Goal: Task Accomplishment & Management: Manage account settings

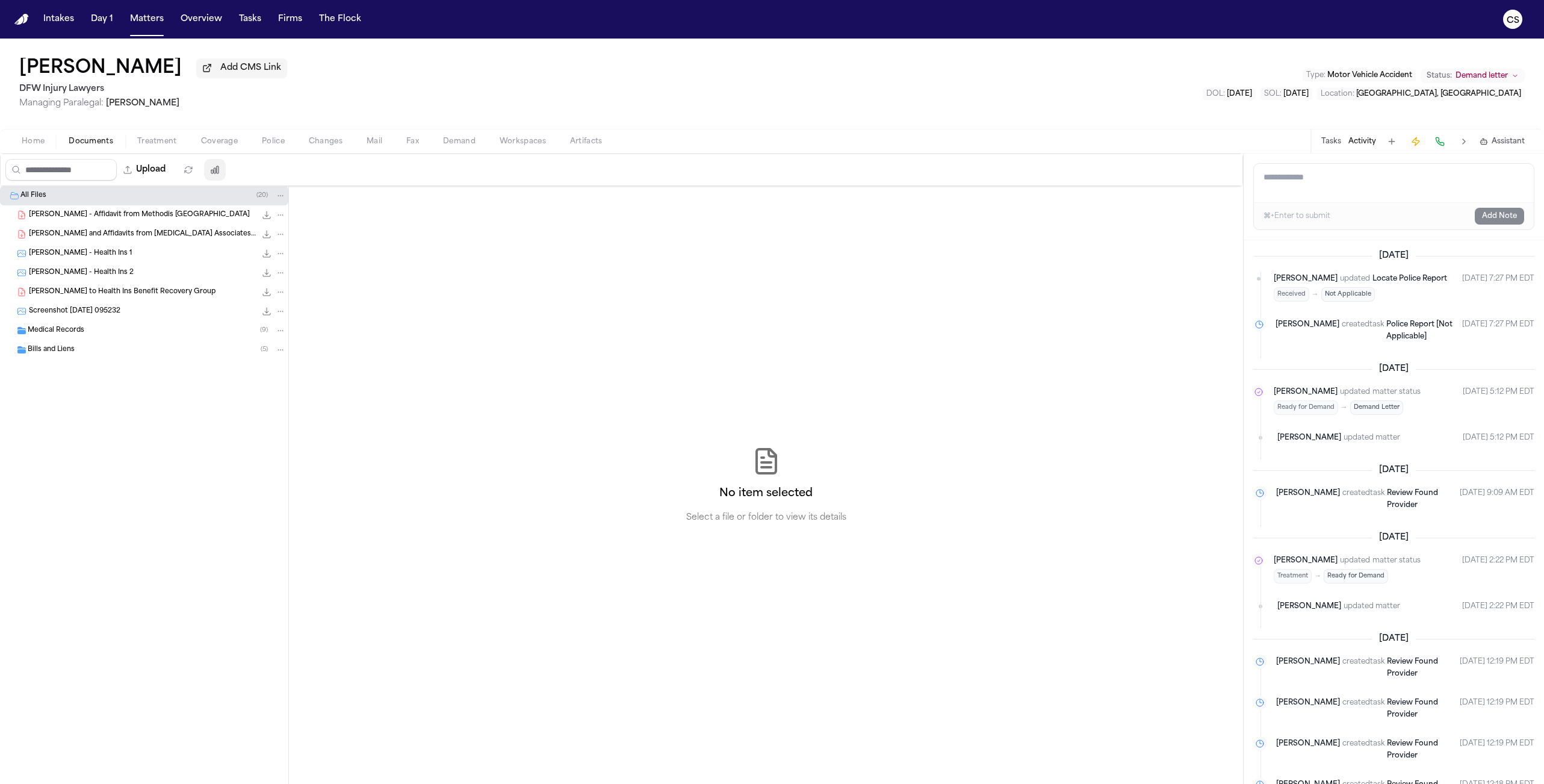
click at [219, 174] on icon "button" at bounding box center [215, 170] width 9 height 9
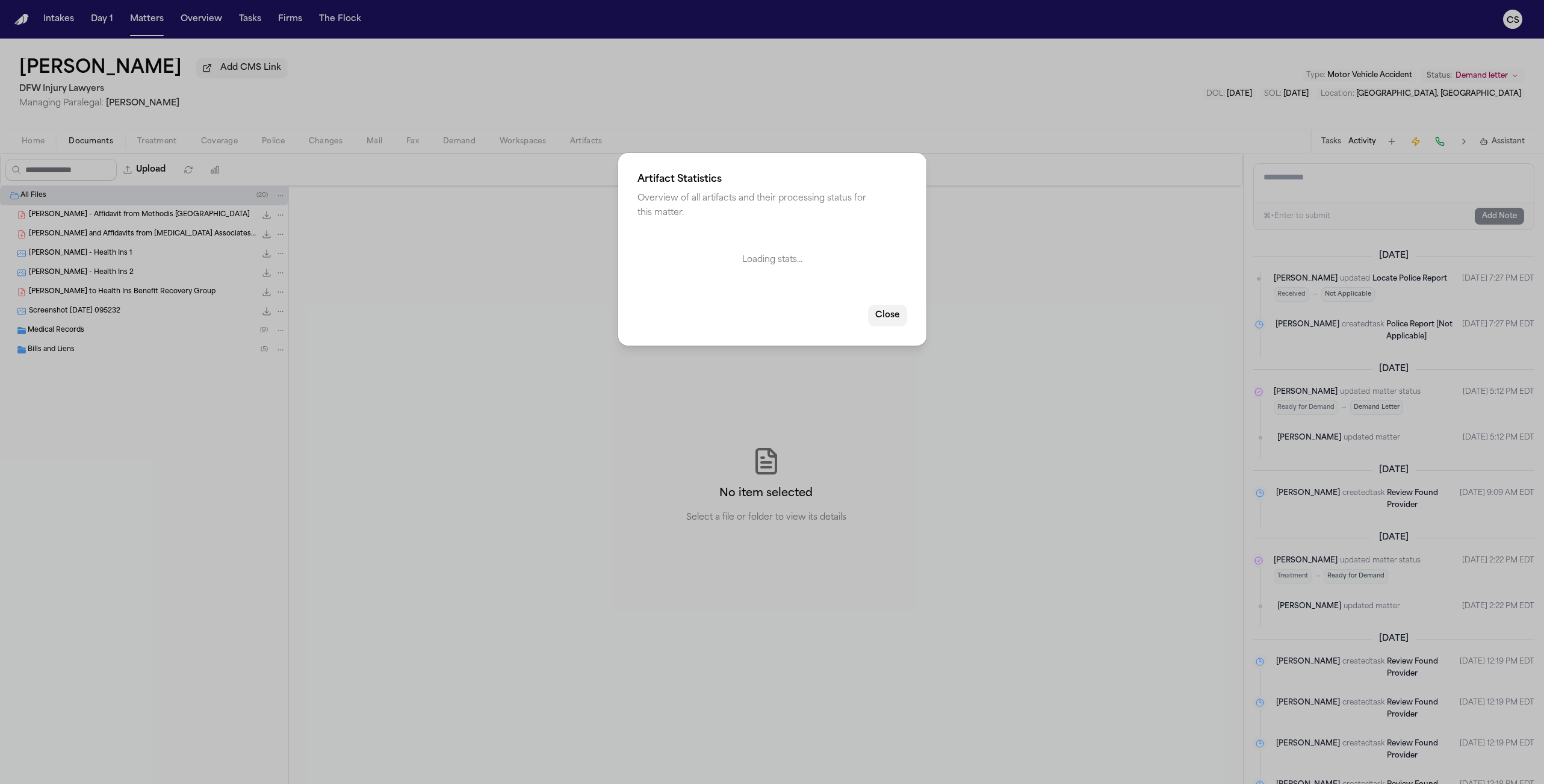
click at [888, 310] on button "Close" at bounding box center [888, 315] width 39 height 22
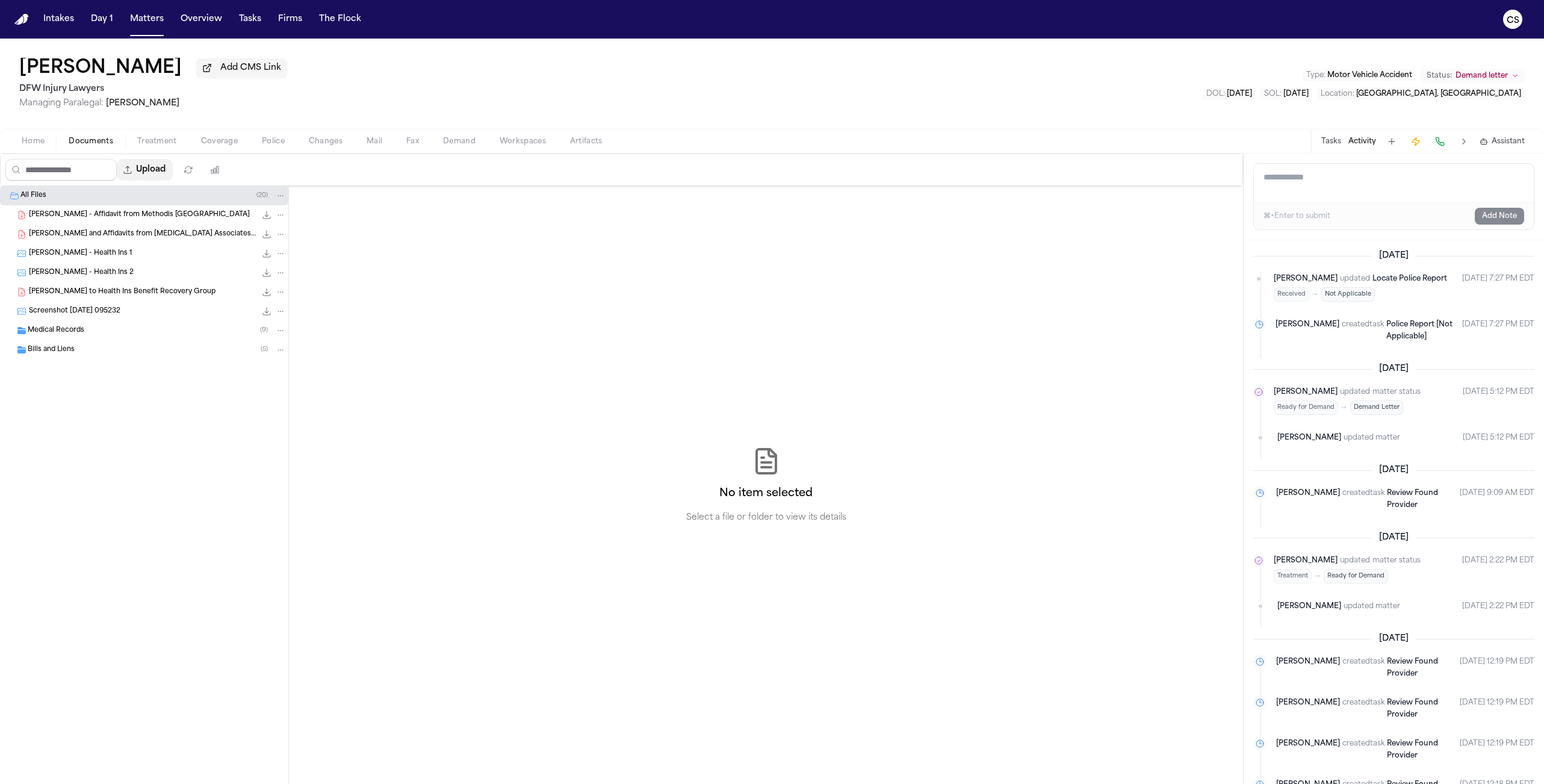
click at [168, 170] on button "Upload" at bounding box center [145, 169] width 56 height 22
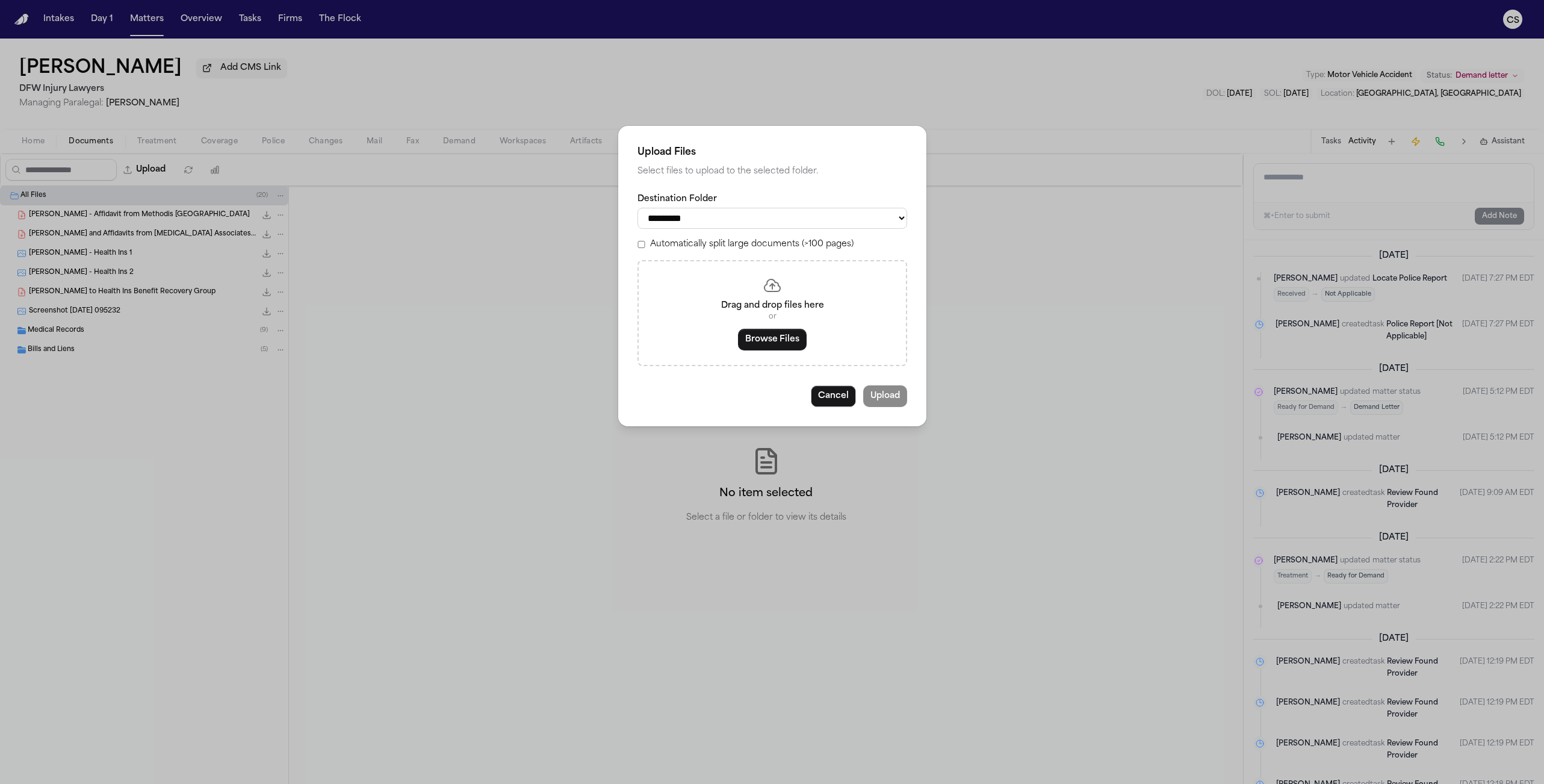
click at [670, 221] on select "**********" at bounding box center [773, 218] width 270 height 21
click at [829, 400] on button "Cancel" at bounding box center [834, 396] width 45 height 22
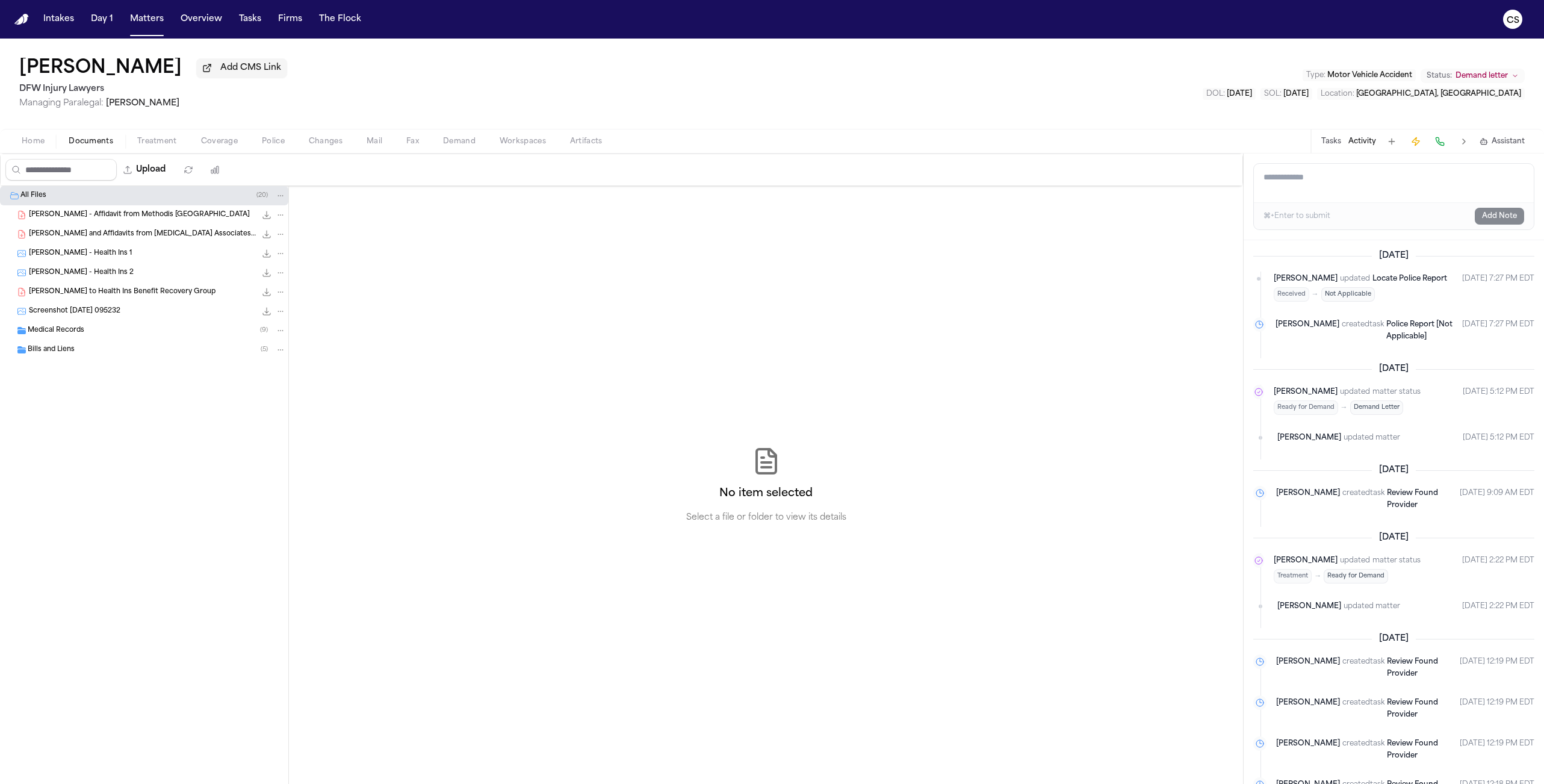
click at [280, 196] on icon "Folder: All Files" at bounding box center [281, 195] width 6 height 1
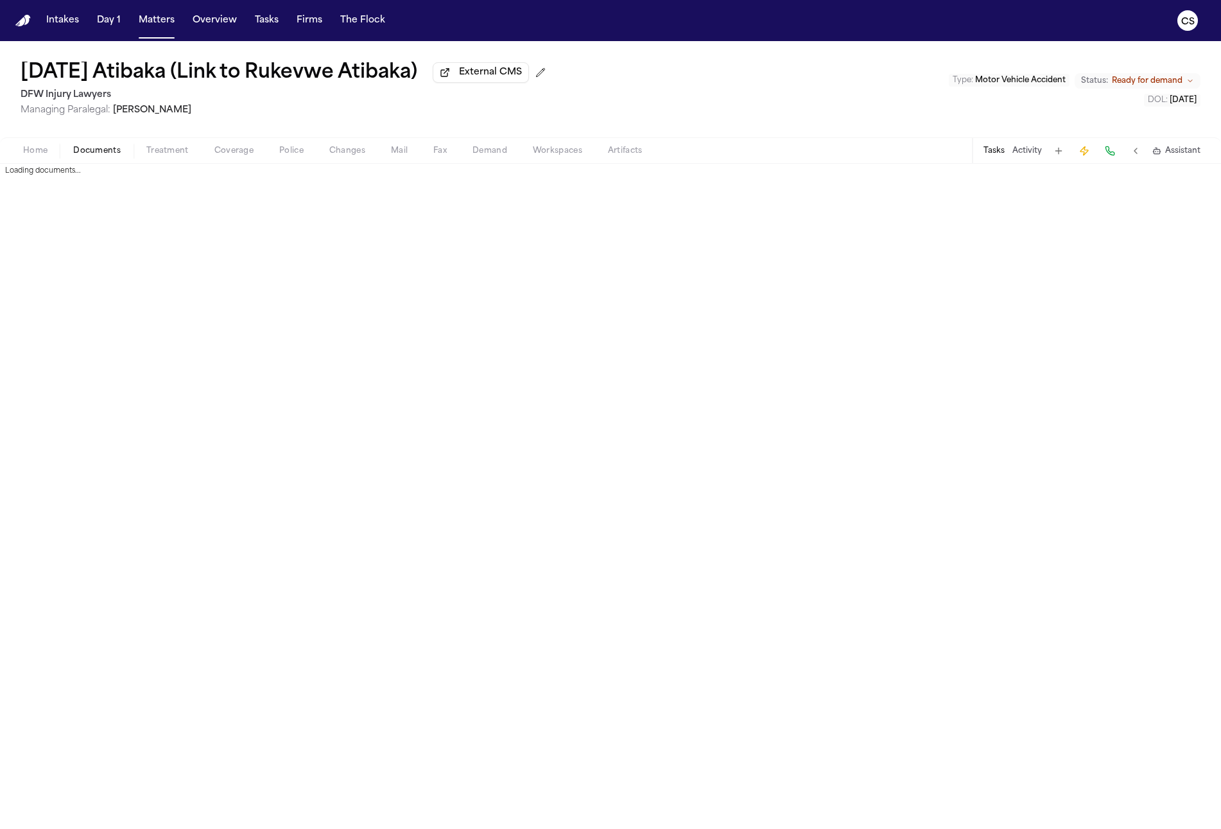
click at [91, 155] on span "Documents" at bounding box center [97, 151] width 48 height 10
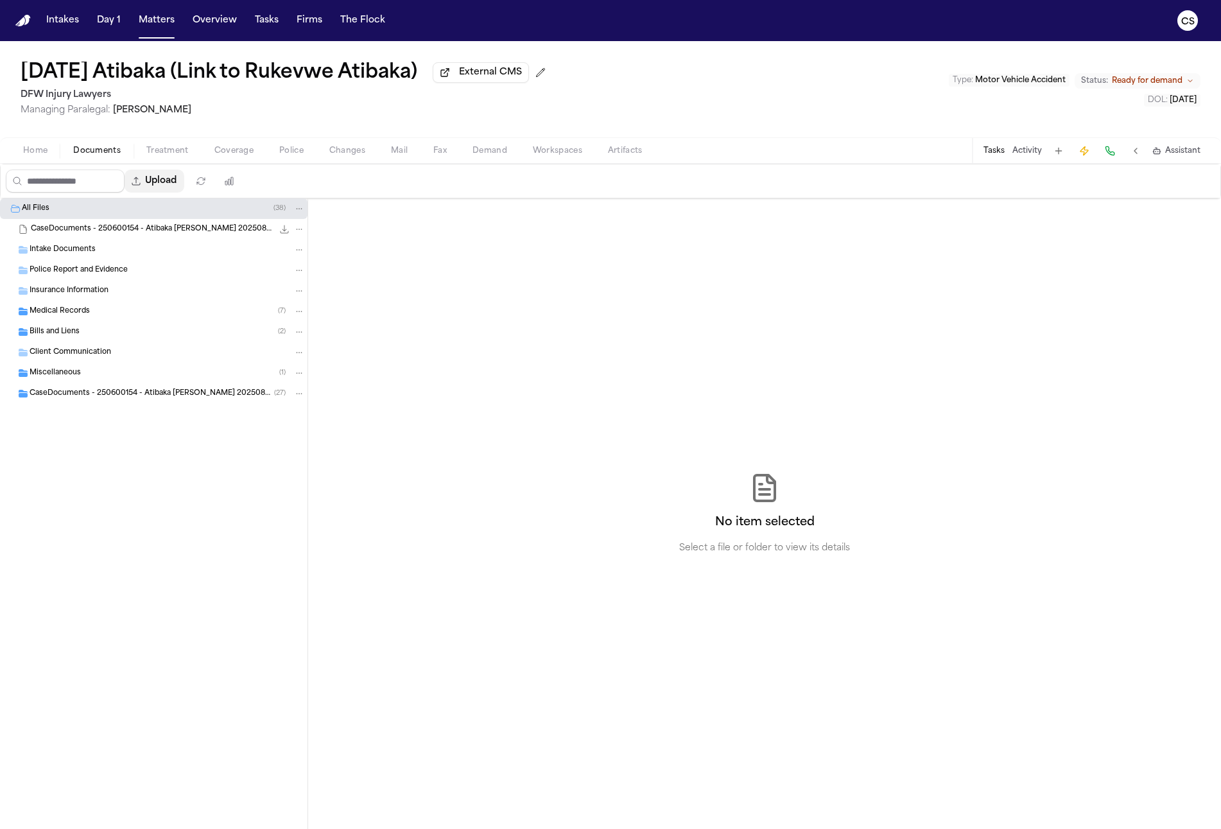
click at [166, 178] on button "Upload" at bounding box center [155, 180] width 60 height 23
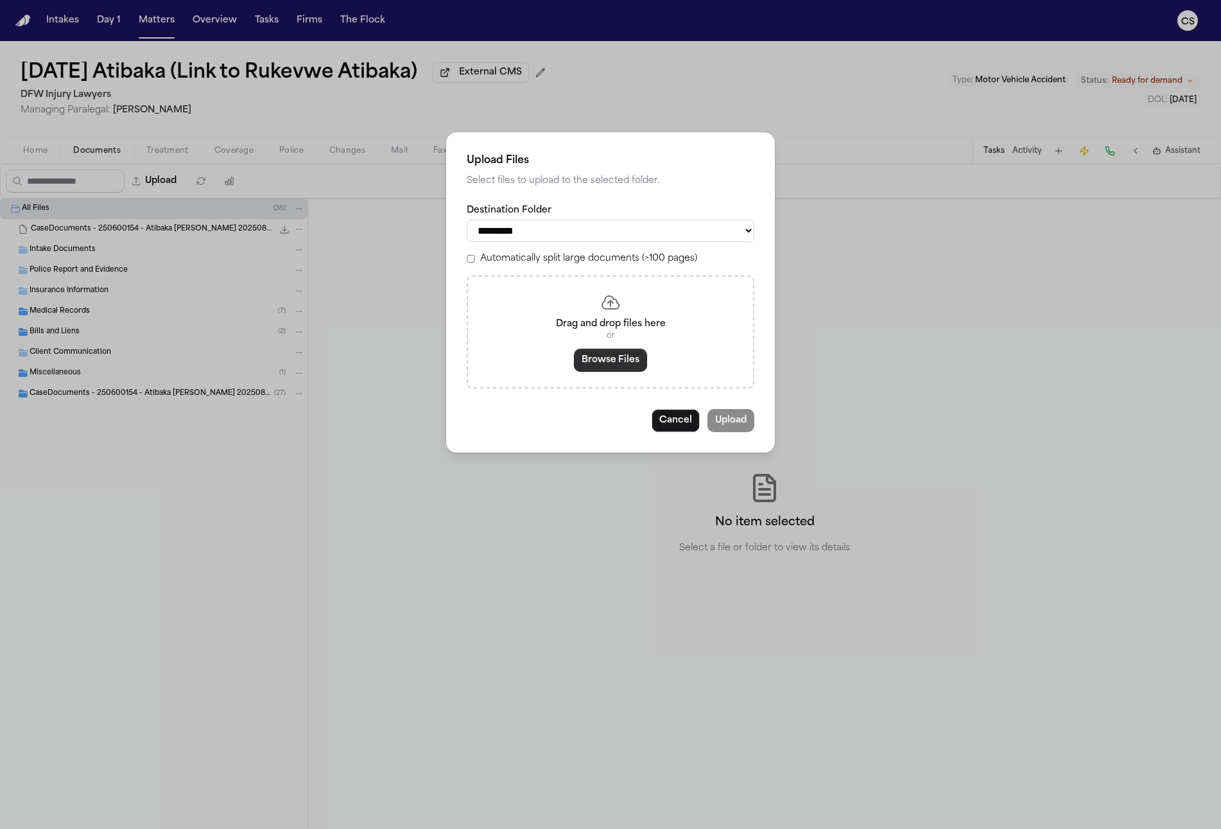
click at [620, 370] on button "Browse Files" at bounding box center [610, 360] width 73 height 23
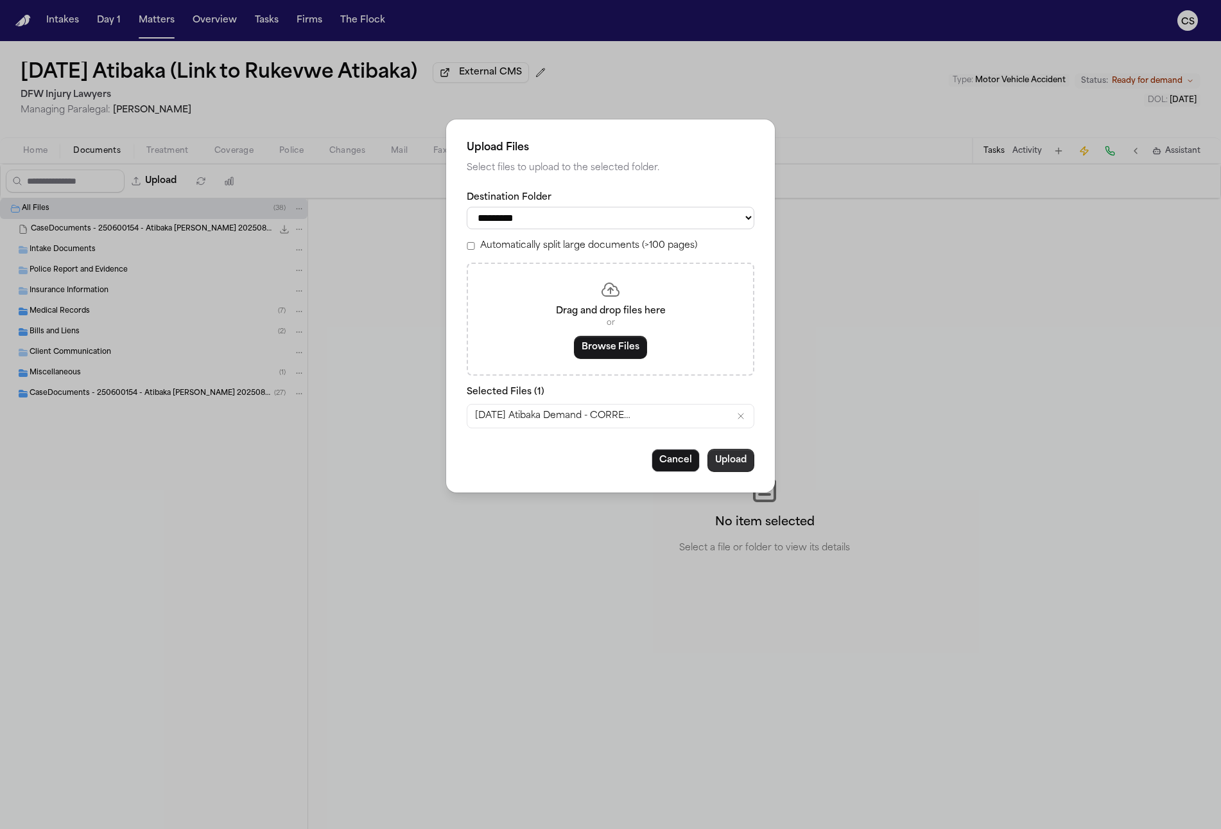
click at [724, 467] on button "Upload" at bounding box center [730, 460] width 47 height 23
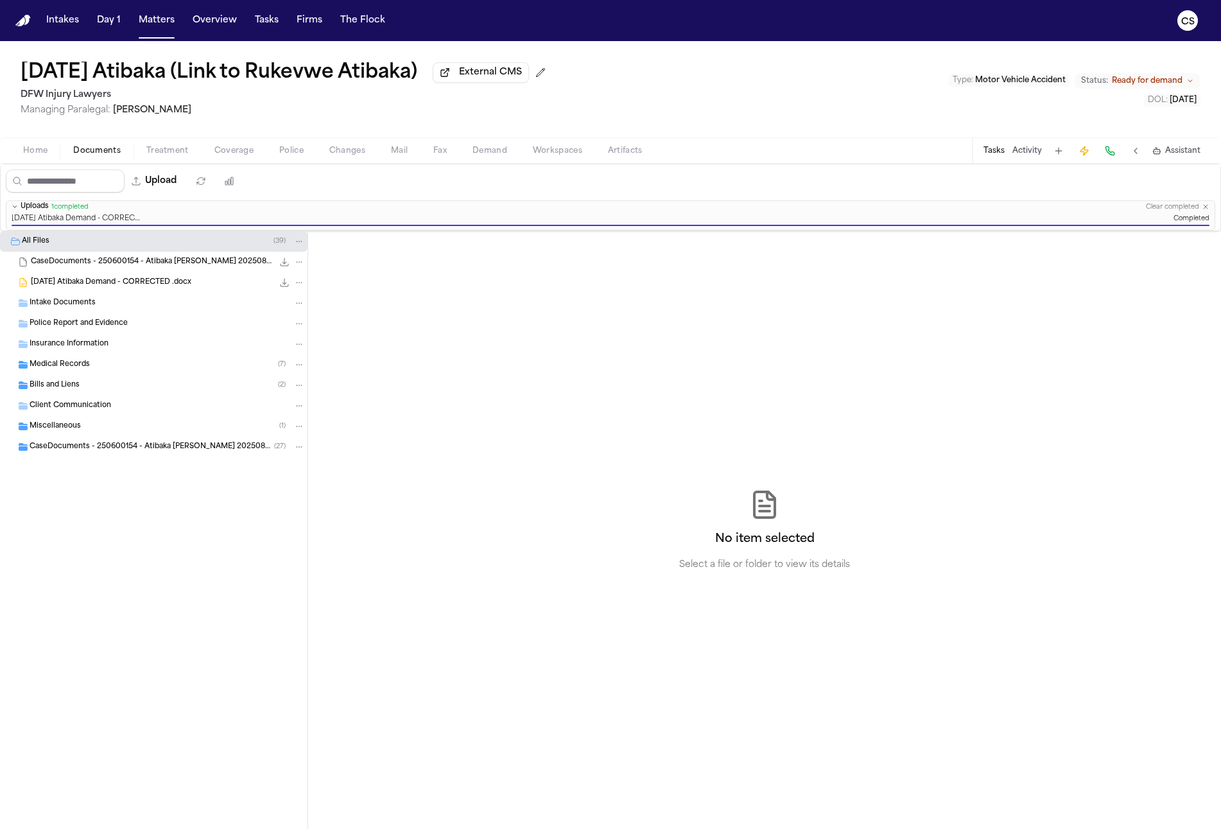
click at [85, 59] on div "Sunday Atibaka (Link to Rukevwe Atibaka) External CMS DFW Injury Lawyers Managi…" at bounding box center [610, 89] width 1221 height 96
click at [104, 74] on h1 "Sunday Atibaka (Link to Rukevwe Atibaka)" at bounding box center [219, 73] width 397 height 23
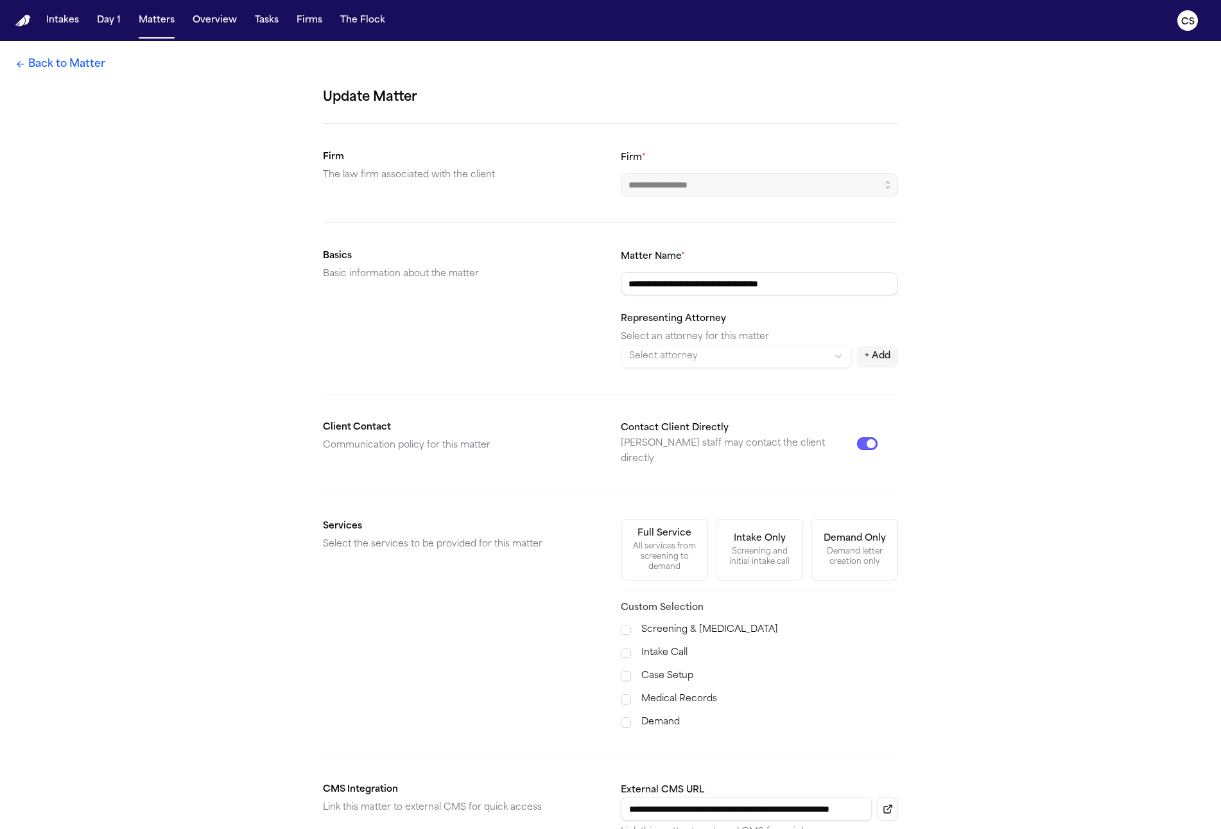
click at [104, 74] on div "**********" at bounding box center [610, 514] width 1221 height 947
click at [83, 61] on link "Back to Matter" at bounding box center [60, 63] width 90 height 15
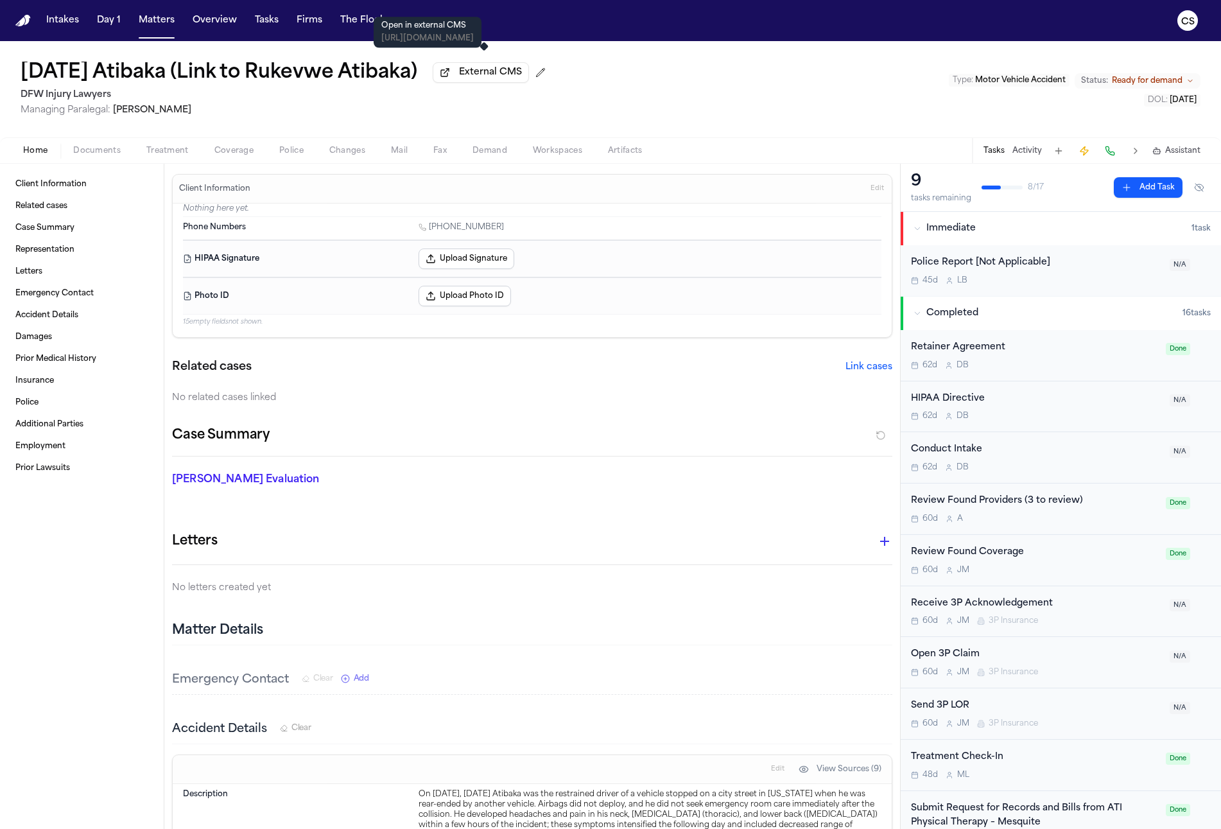
click at [510, 71] on span "External CMS" at bounding box center [490, 72] width 63 height 13
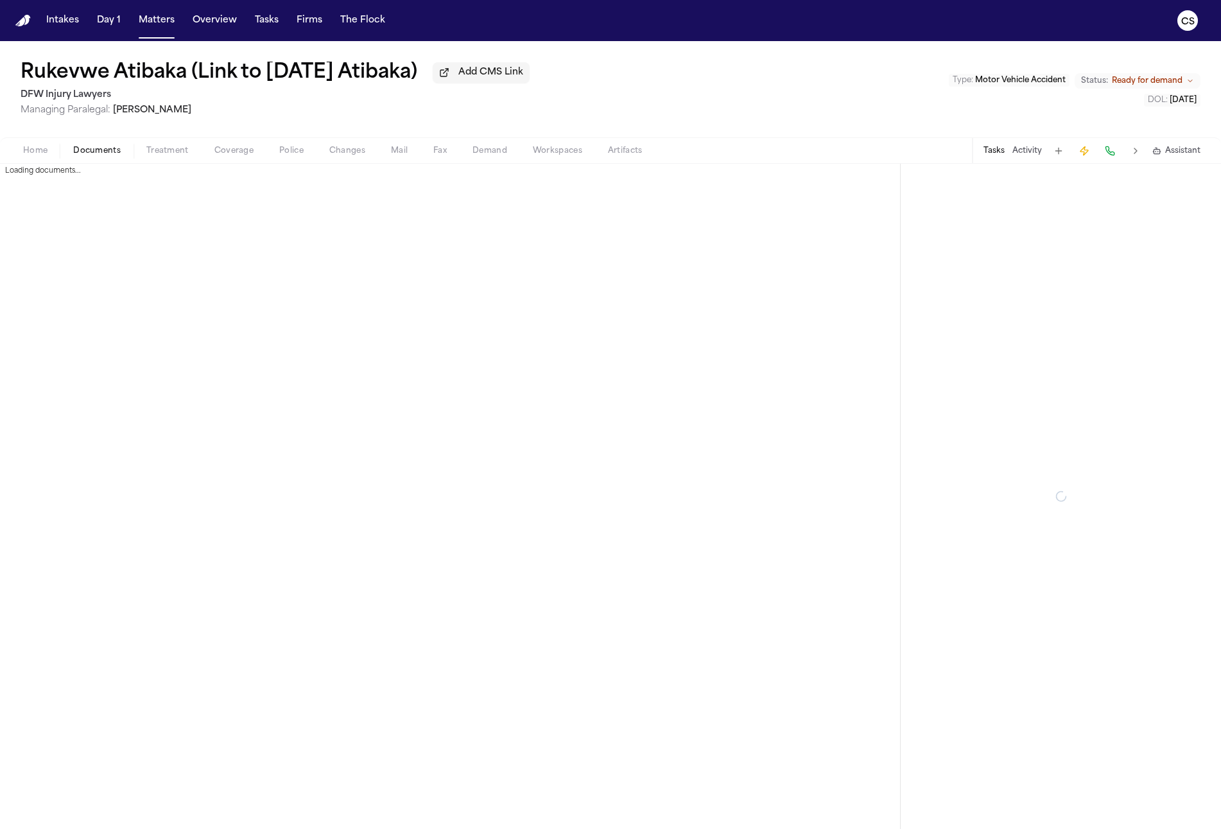
click at [107, 148] on span "Documents" at bounding box center [97, 151] width 48 height 10
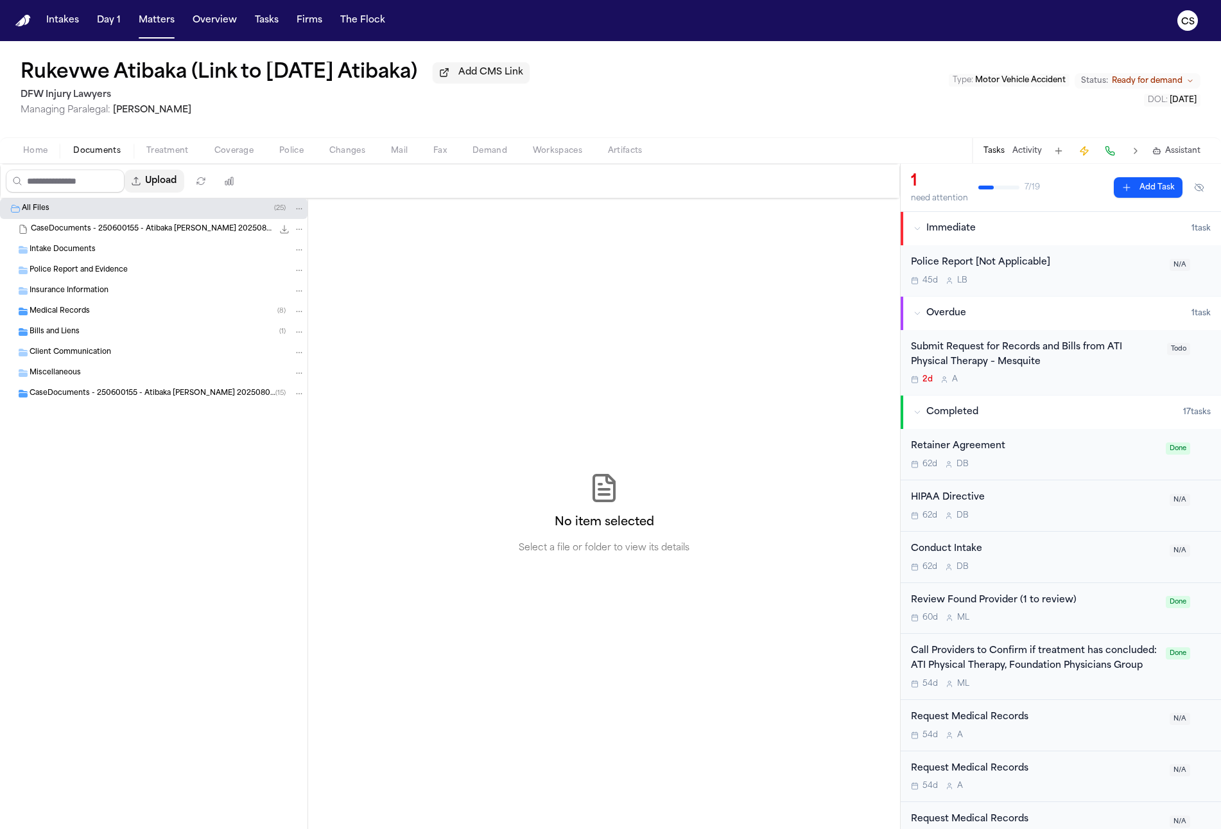
click at [180, 190] on button "Upload" at bounding box center [155, 180] width 60 height 23
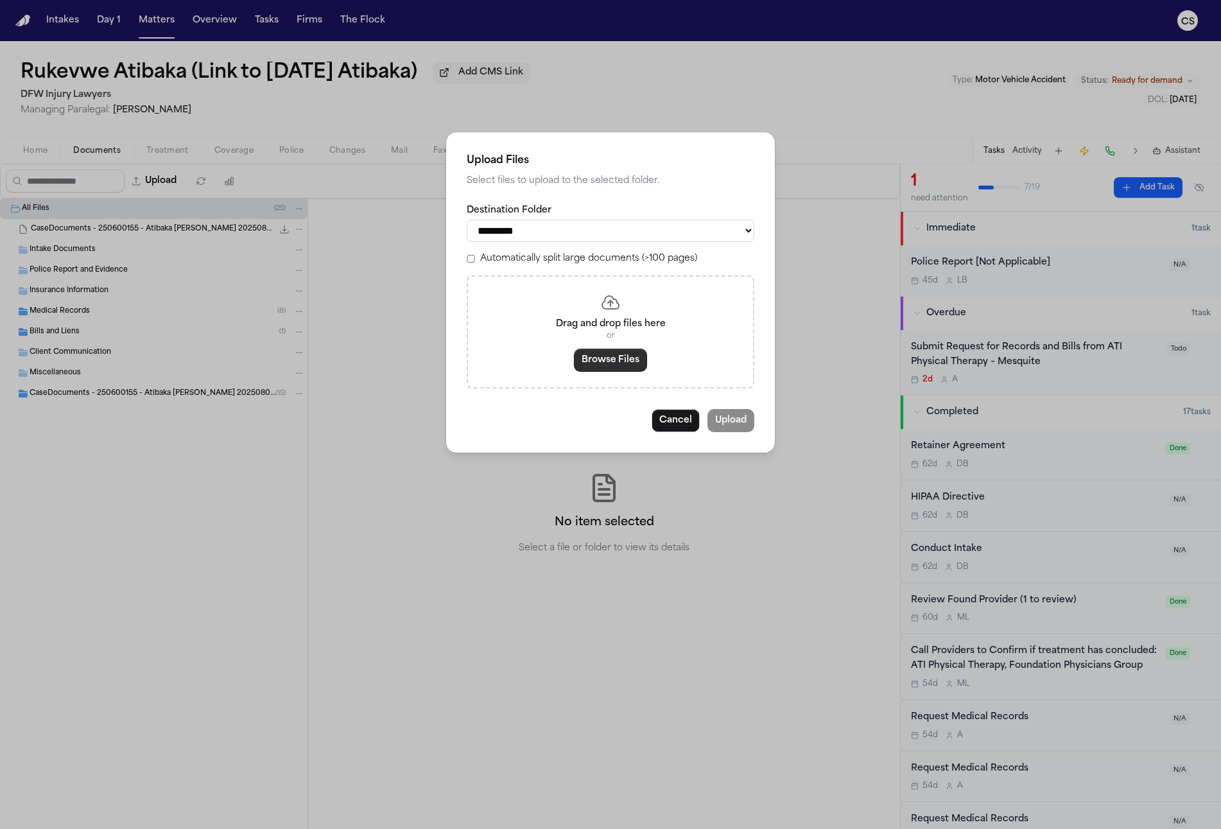
click at [621, 357] on button "Browse Files" at bounding box center [610, 360] width 73 height 23
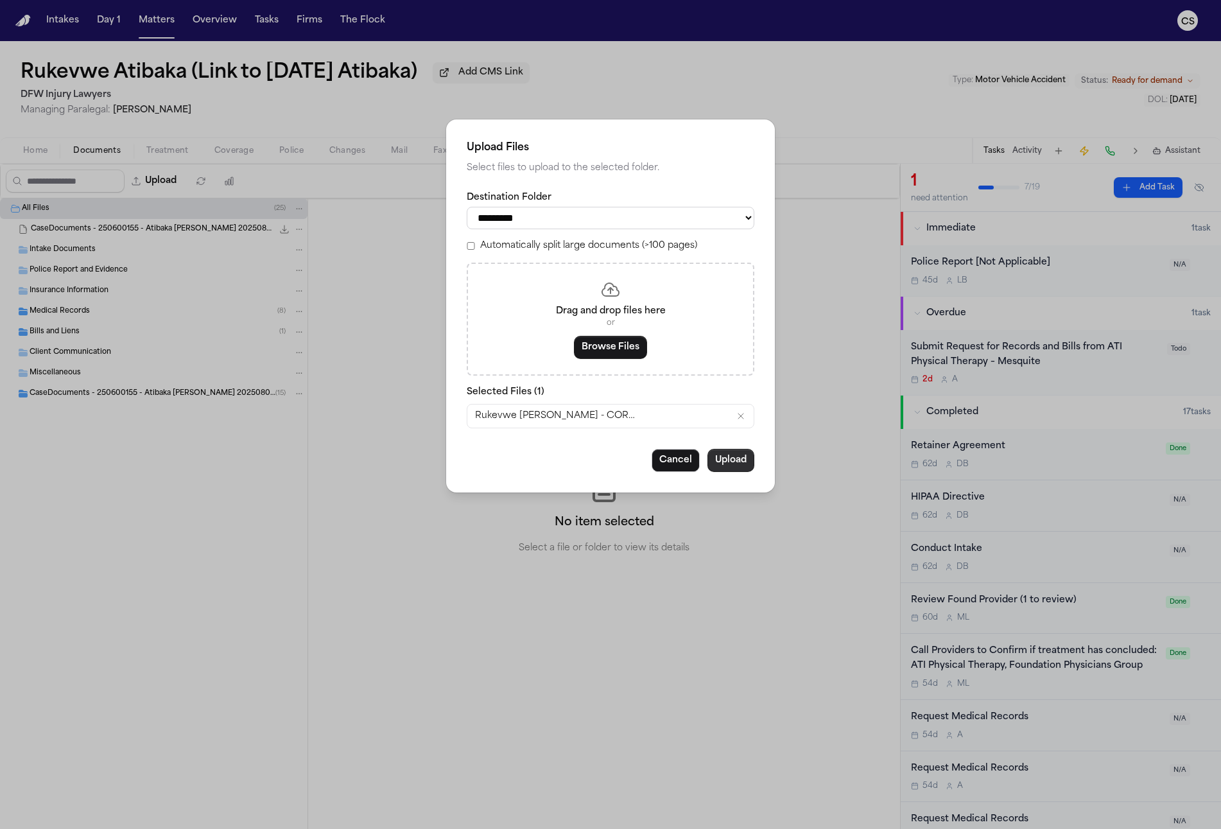
click at [738, 464] on button "Upload" at bounding box center [730, 460] width 47 height 23
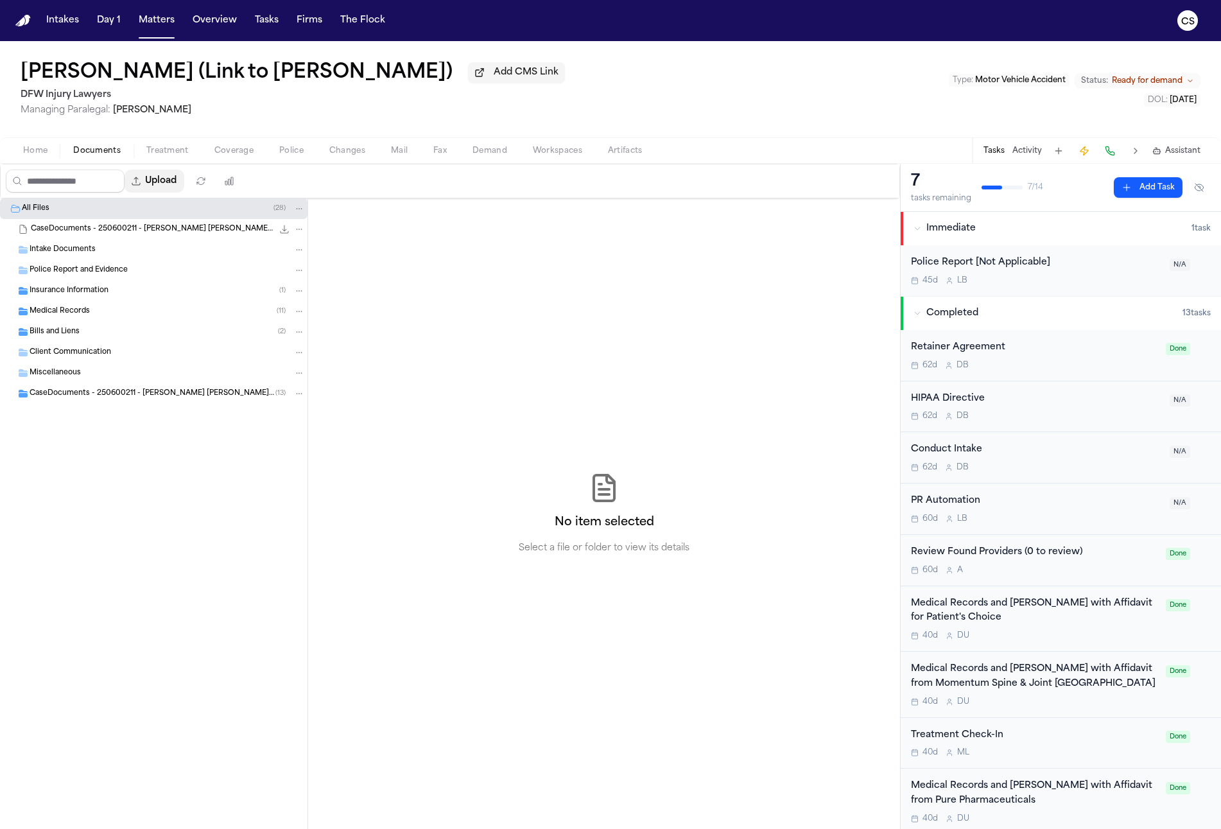
click at [184, 177] on button "Upload" at bounding box center [155, 180] width 60 height 23
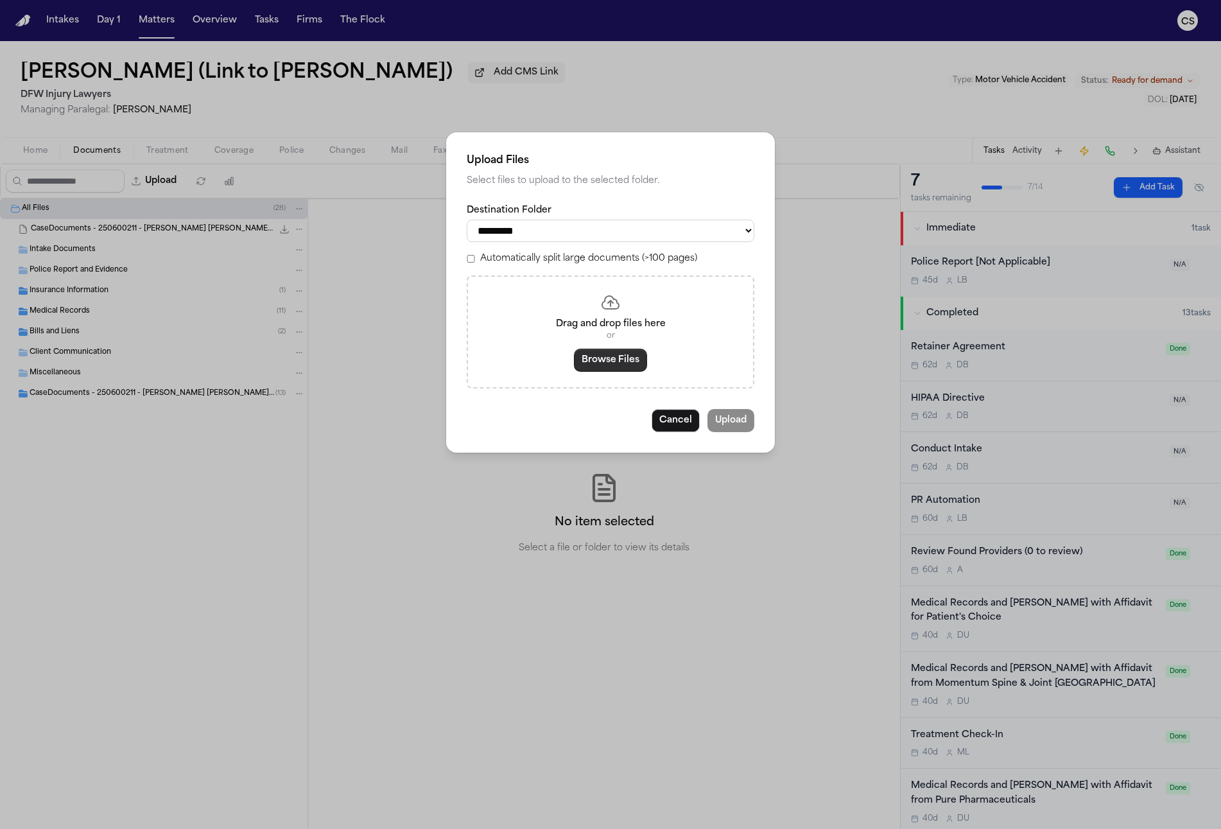
click at [617, 361] on button "Browse Files" at bounding box center [610, 360] width 73 height 23
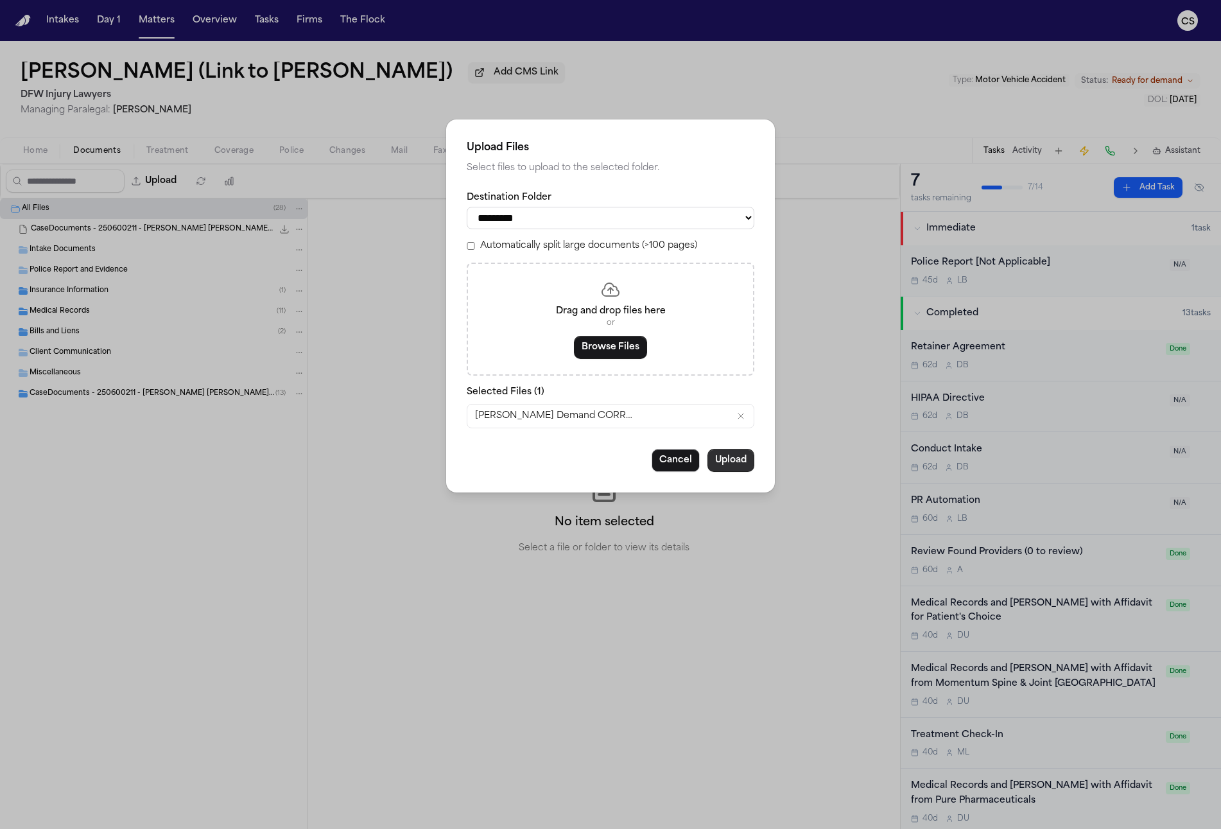
click at [745, 467] on button "Upload" at bounding box center [730, 460] width 47 height 23
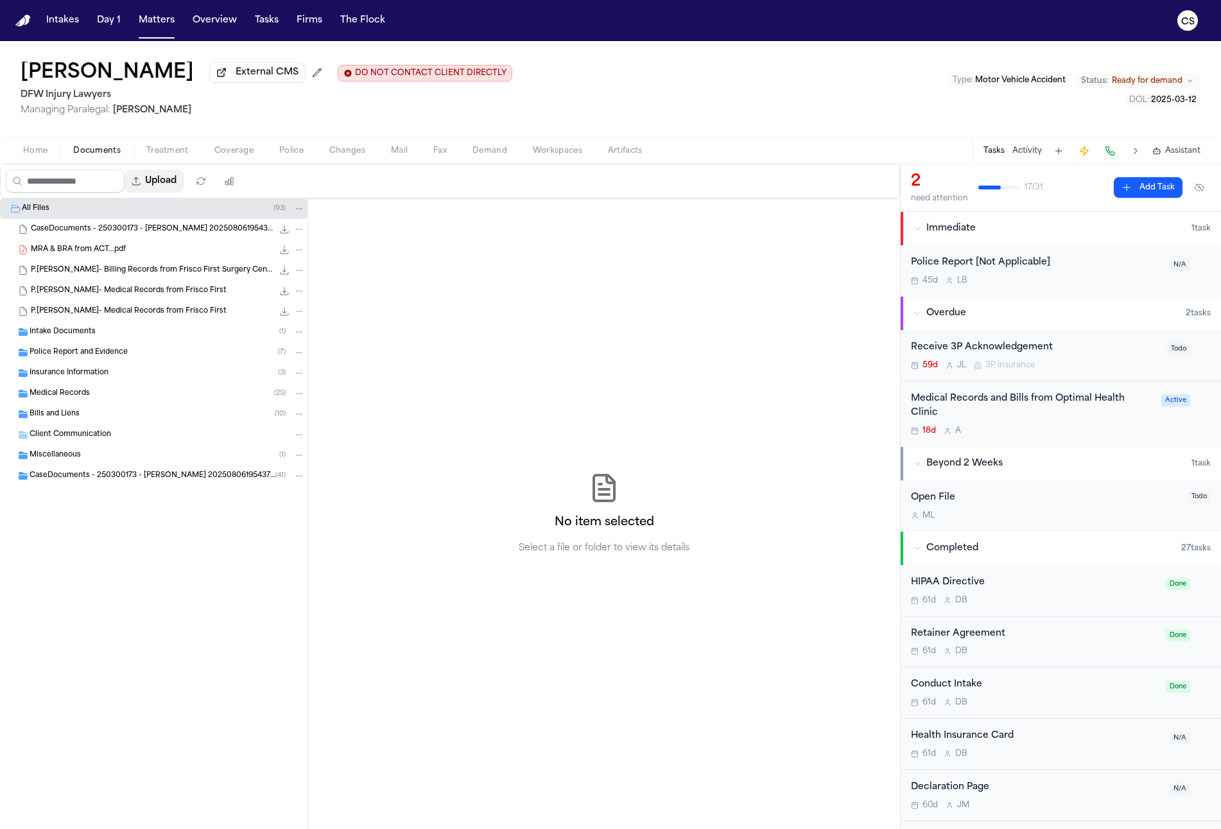
click at [171, 175] on button "Upload" at bounding box center [155, 180] width 60 height 23
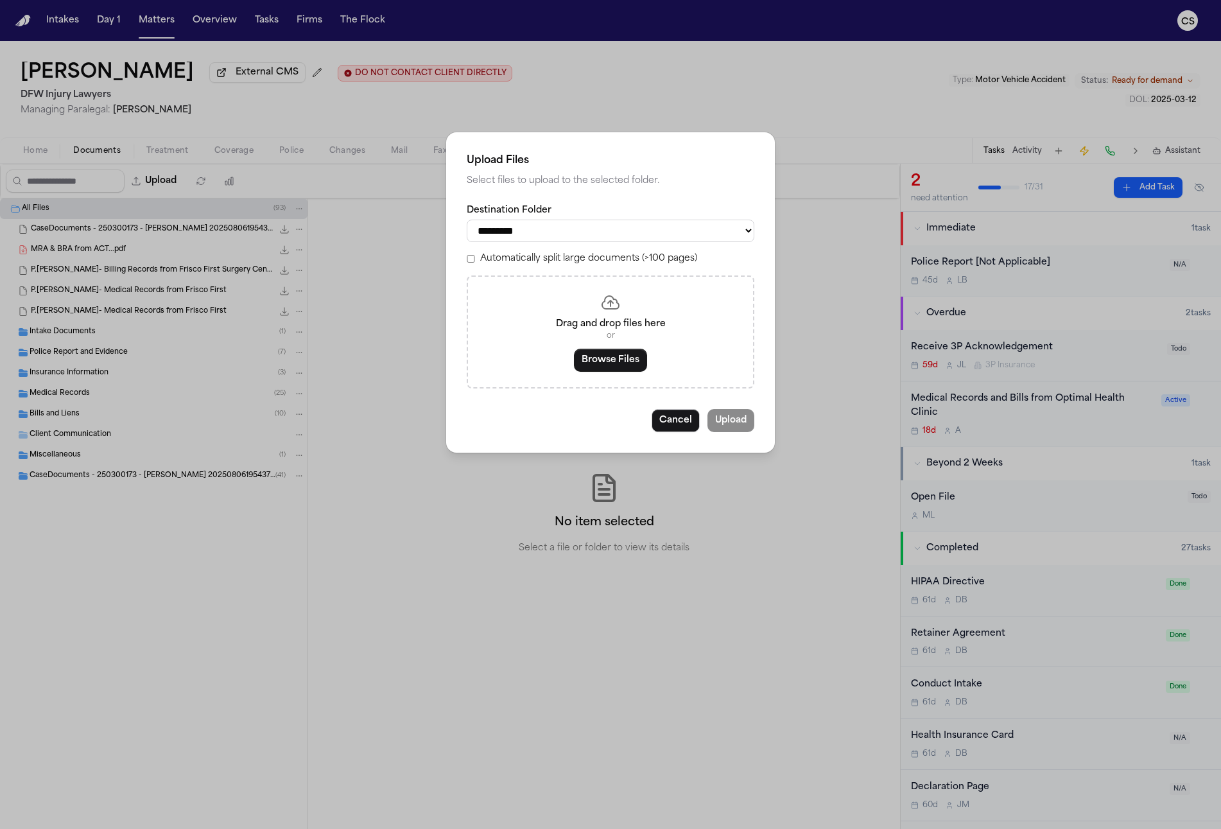
click at [600, 236] on select "**********" at bounding box center [611, 231] width 288 height 22
click at [682, 242] on select "**********" at bounding box center [611, 231] width 288 height 22
click at [610, 370] on button "Browse Files" at bounding box center [610, 360] width 73 height 23
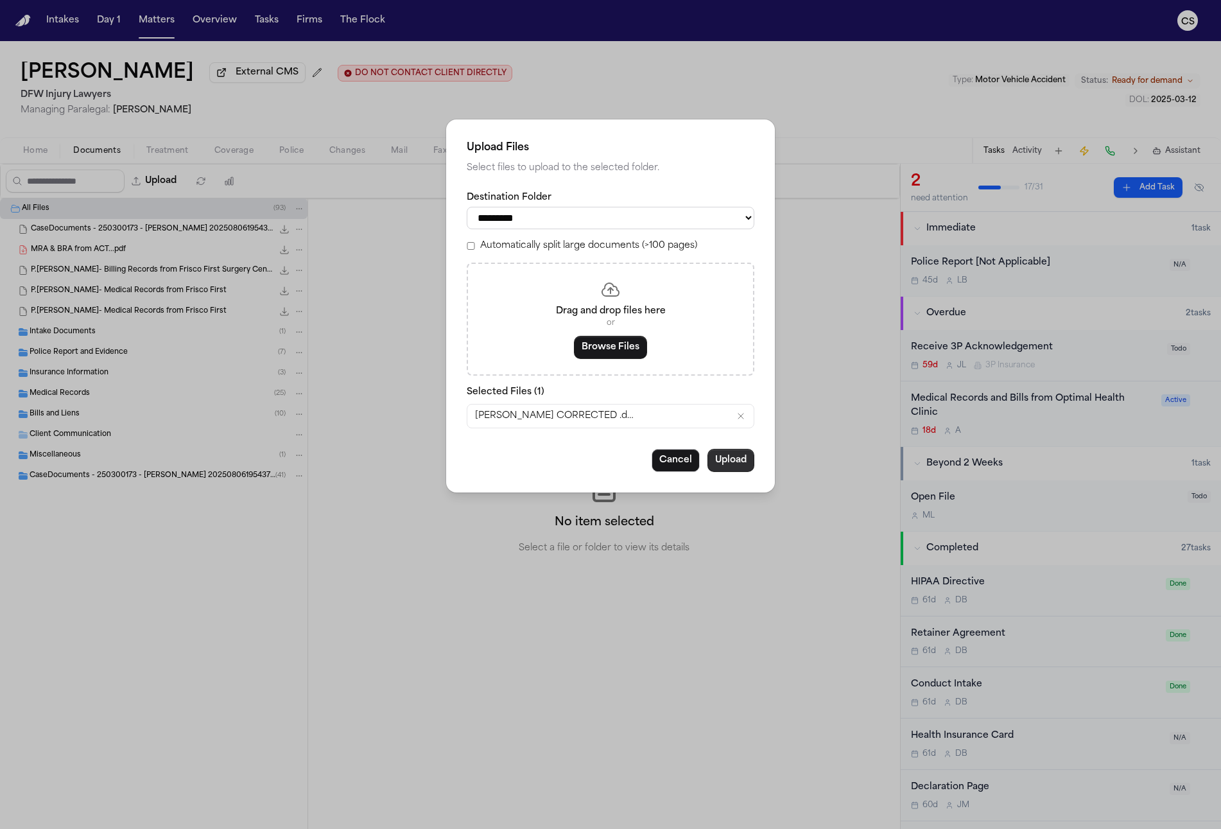
click at [733, 456] on button "Upload" at bounding box center [730, 460] width 47 height 23
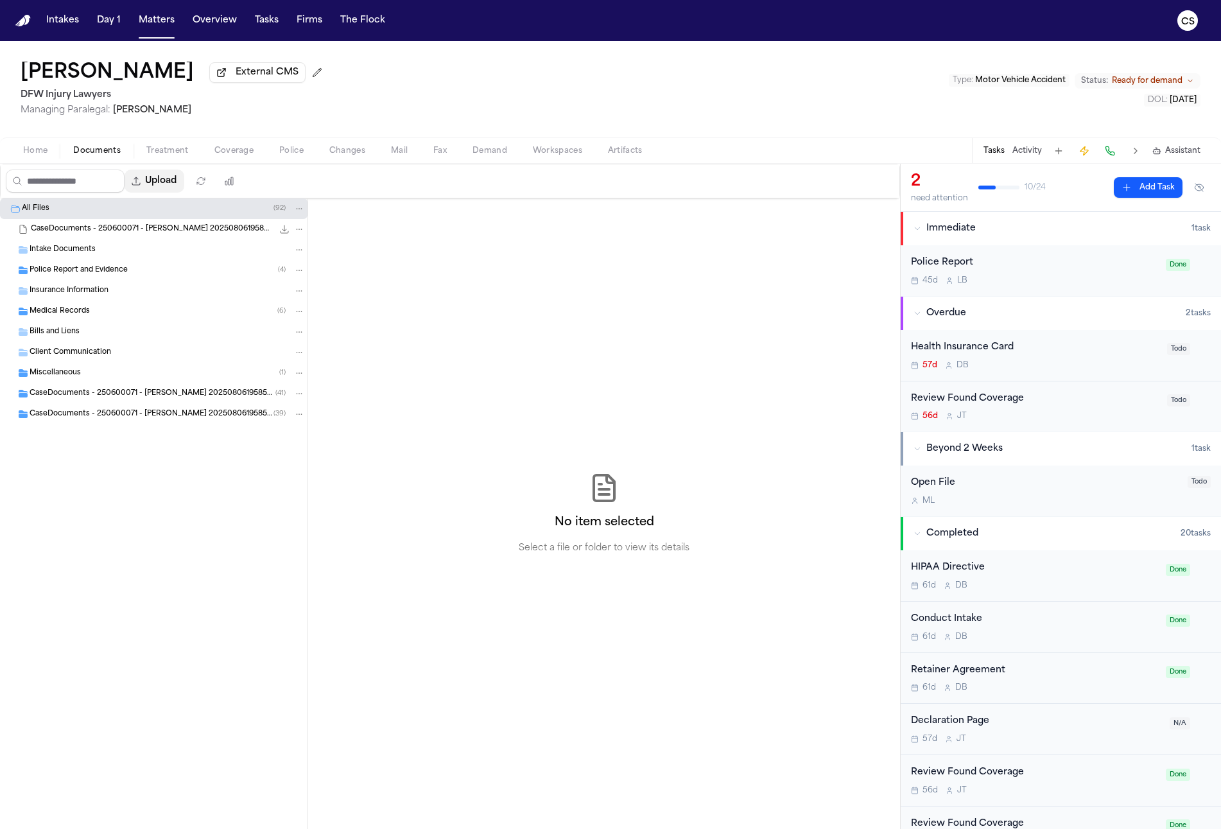
click at [180, 187] on button "Upload" at bounding box center [155, 180] width 60 height 23
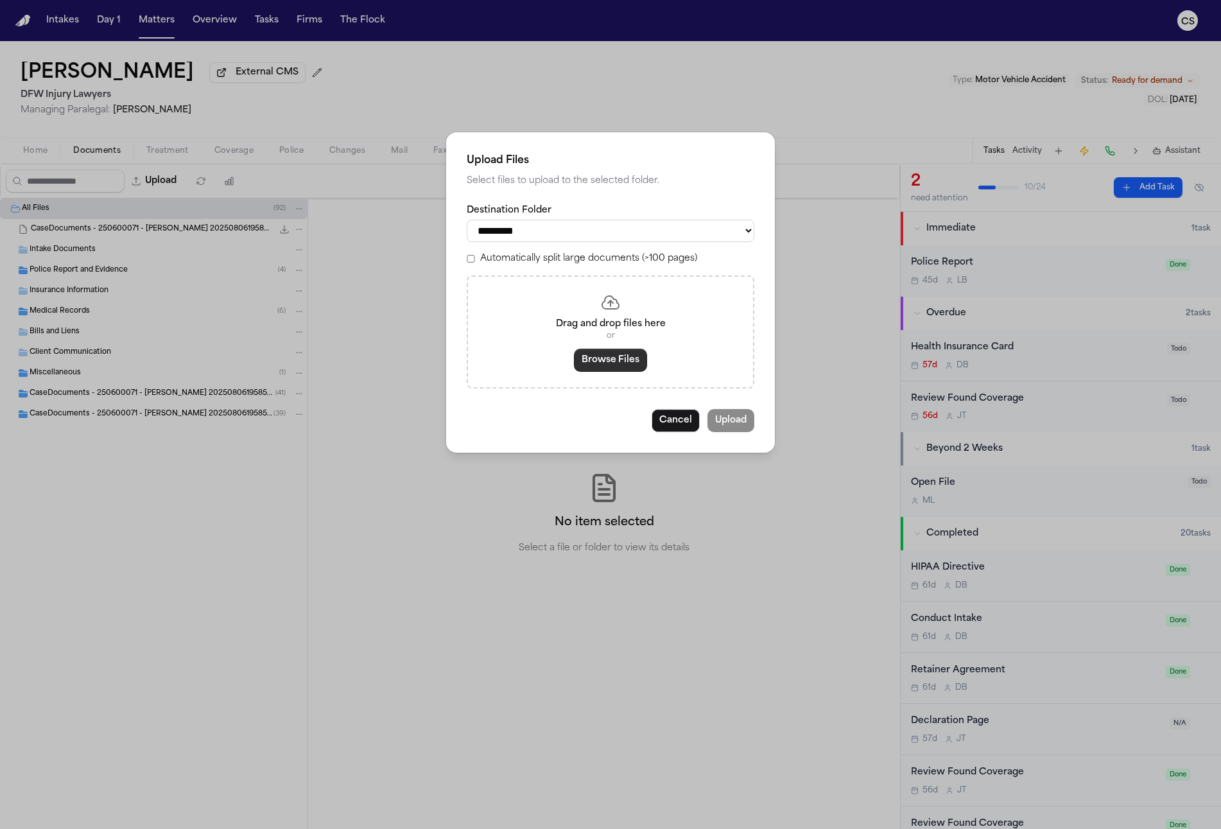
click at [601, 372] on button "Browse Files" at bounding box center [610, 360] width 73 height 23
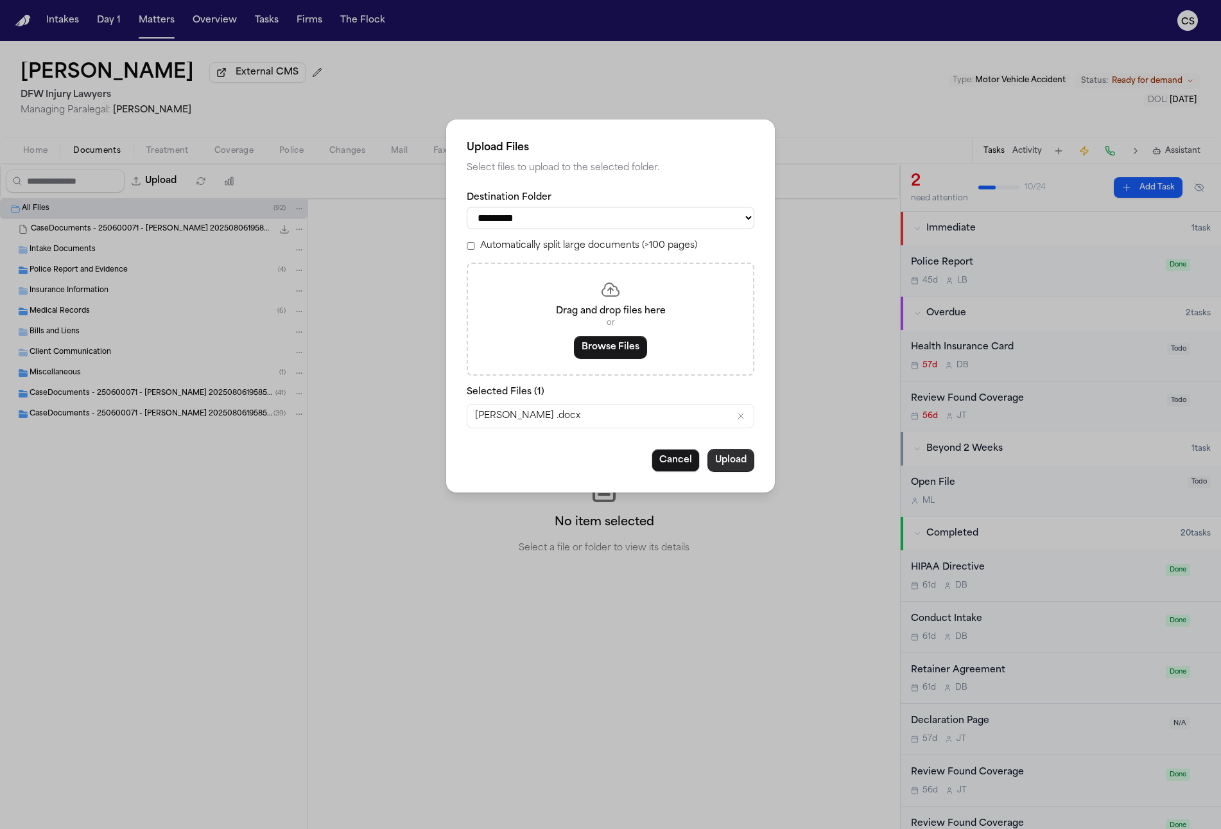
click at [731, 459] on button "Upload" at bounding box center [730, 460] width 47 height 23
